Goal: Transaction & Acquisition: Purchase product/service

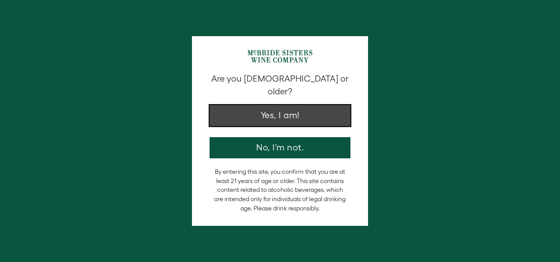
click at [264, 105] on button "Yes, I am!" at bounding box center [280, 115] width 141 height 21
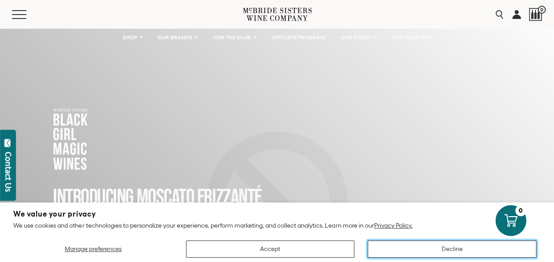
click at [438, 246] on button "Decline" at bounding box center [451, 248] width 169 height 17
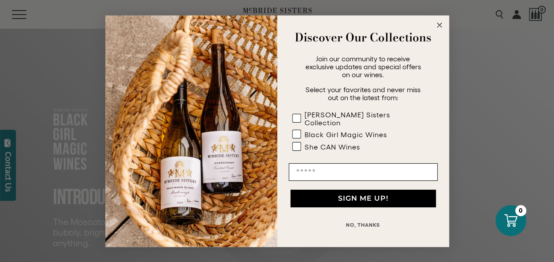
click at [438, 26] on circle "Close dialog" at bounding box center [439, 25] width 10 height 10
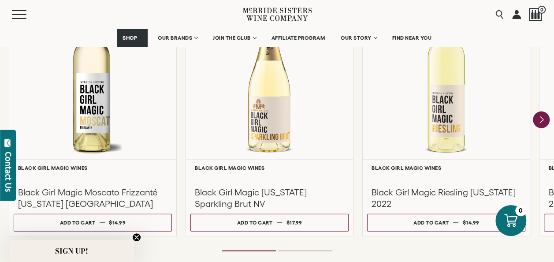
scroll to position [830, 0]
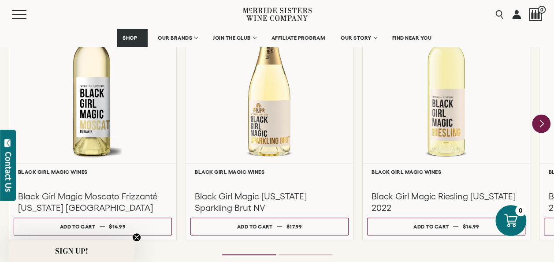
click at [542, 122] on icon "Next" at bounding box center [542, 123] width 4 height 7
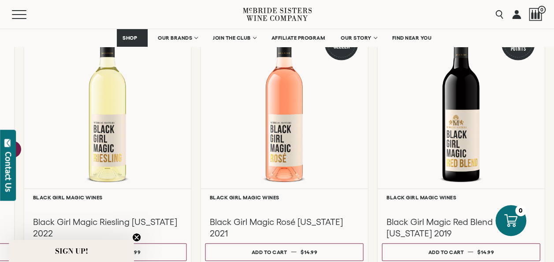
scroll to position [812, 0]
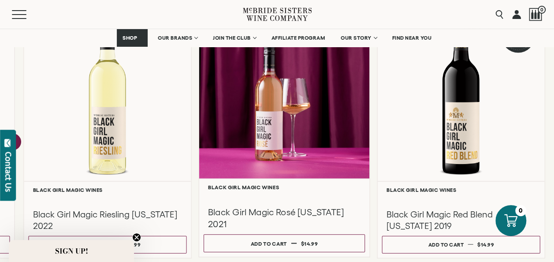
click at [275, 118] on div at bounding box center [284, 93] width 170 height 170
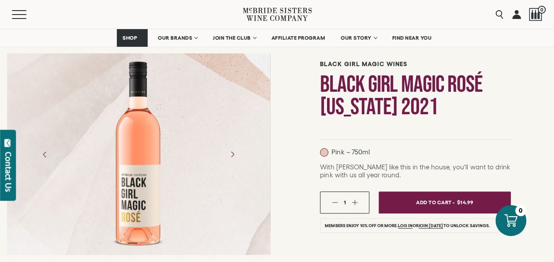
scroll to position [70, 0]
